Goal: Connect with others: Connect with others

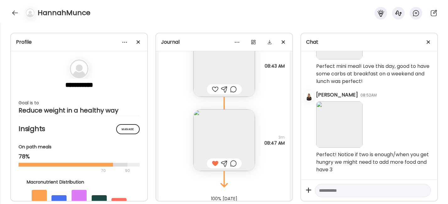
scroll to position [814, 0]
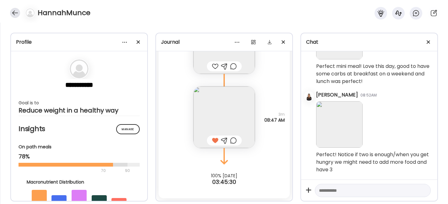
click at [18, 13] on div at bounding box center [15, 13] width 10 height 10
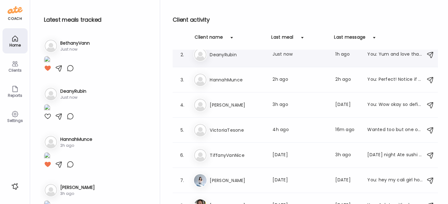
click at [226, 53] on h3 "DeanyRubin" at bounding box center [237, 55] width 55 height 8
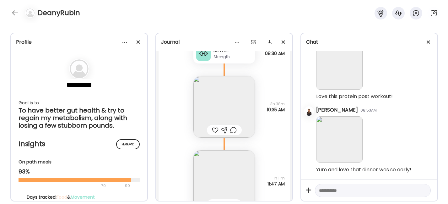
scroll to position [1861, 0]
click at [205, 99] on img at bounding box center [223, 108] width 61 height 61
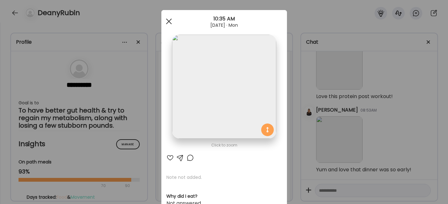
click at [166, 22] on div at bounding box center [168, 21] width 13 height 13
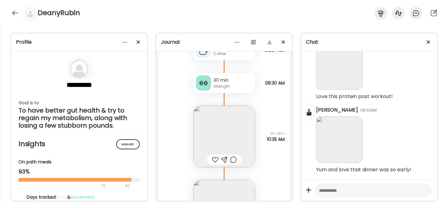
scroll to position [1837, 0]
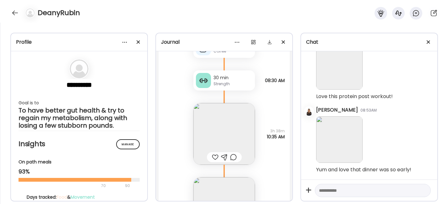
click at [212, 157] on div at bounding box center [215, 157] width 7 height 8
click at [221, 157] on div at bounding box center [224, 157] width 7 height 8
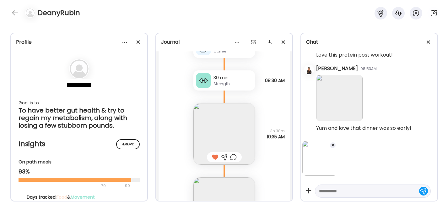
click at [335, 193] on textarea at bounding box center [367, 191] width 96 height 8
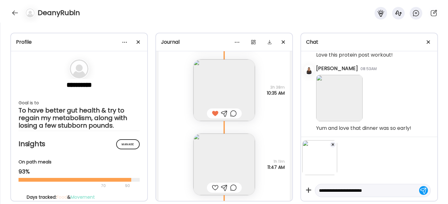
scroll to position [1882, 0]
click at [231, 155] on img at bounding box center [223, 162] width 61 height 61
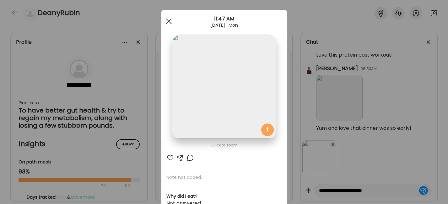
type textarea "**********"
click at [164, 19] on div at bounding box center [168, 21] width 13 height 13
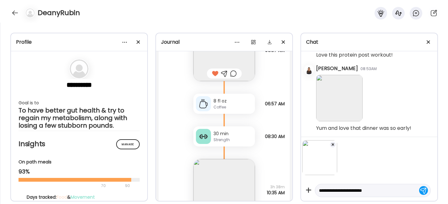
scroll to position [1792, 0]
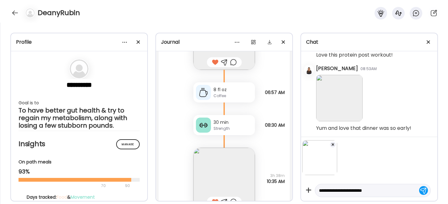
click at [218, 125] on div "30 min" at bounding box center [232, 122] width 39 height 7
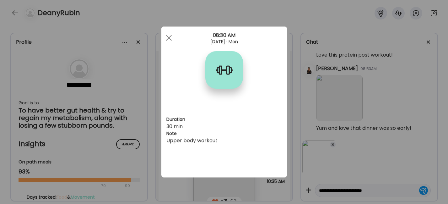
scroll to position [0, 0]
click at [170, 36] on span at bounding box center [169, 38] width 6 height 6
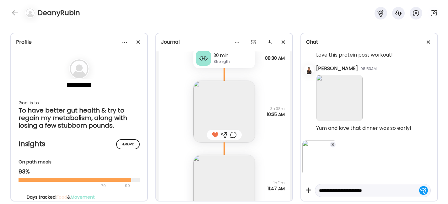
scroll to position [1859, 0]
drag, startPoint x: 377, startPoint y: 190, endPoint x: 314, endPoint y: 191, distance: 63.4
click at [314, 191] on div "**********" at bounding box center [369, 168] width 136 height 64
click at [217, 171] on img at bounding box center [223, 185] width 61 height 61
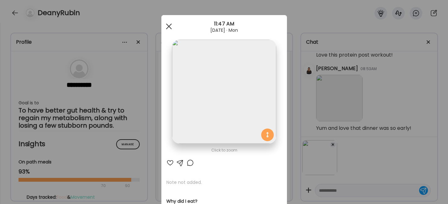
click at [166, 26] on span at bounding box center [169, 27] width 6 height 6
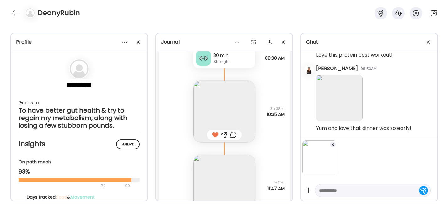
scroll to position [1804, 0]
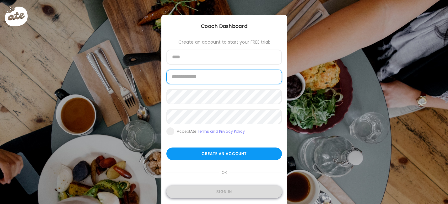
type input "**********"
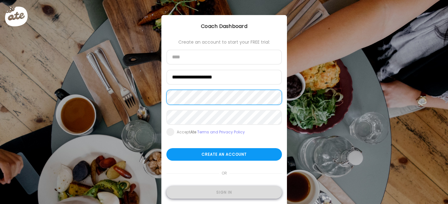
type input "**********"
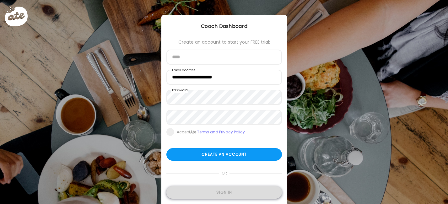
click at [220, 189] on div "Sign in" at bounding box center [223, 192] width 115 height 13
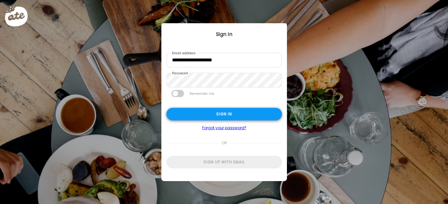
click at [228, 117] on div "Sign in" at bounding box center [223, 114] width 115 height 13
type textarea "**********"
type input "**********"
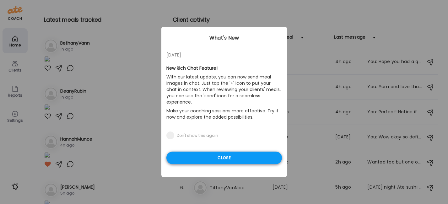
click at [198, 152] on div "Close" at bounding box center [223, 158] width 115 height 13
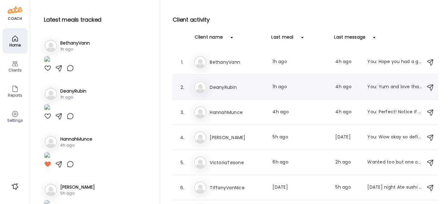
click at [226, 90] on h3 "DeanyRubin" at bounding box center [237, 87] width 55 height 8
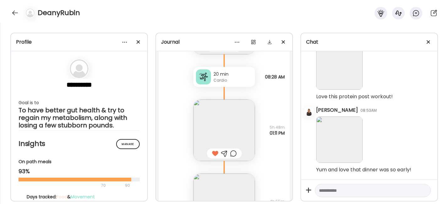
scroll to position [665, 0]
